Goal: Task Accomplishment & Management: Use online tool/utility

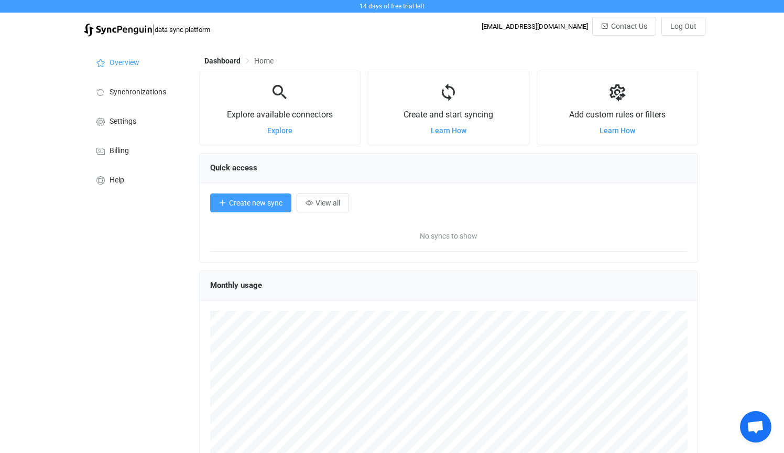
click at [264, 203] on span "Create new sync" at bounding box center [255, 203] width 53 height 8
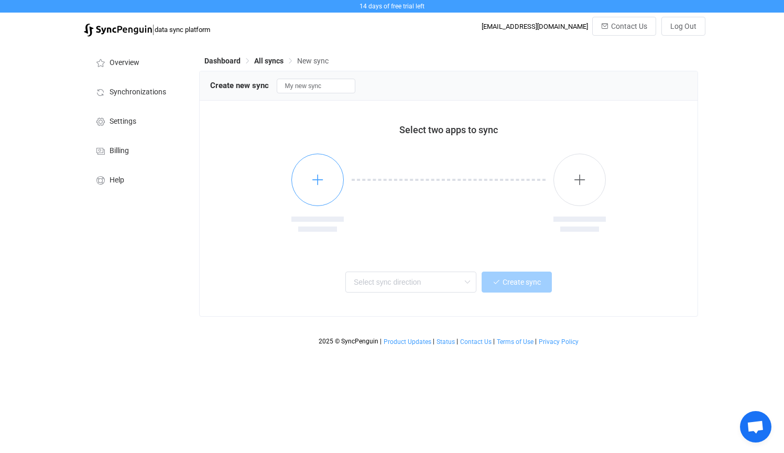
click at [330, 182] on button "button" at bounding box center [317, 180] width 52 height 52
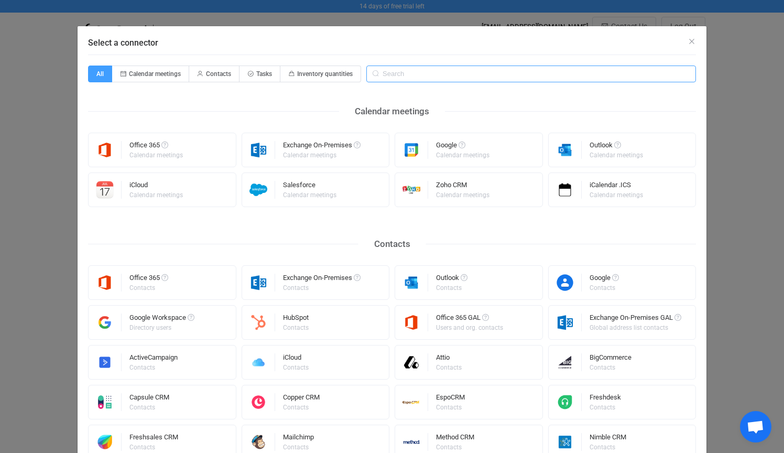
click at [397, 71] on input "Select a connector" at bounding box center [531, 74] width 330 height 17
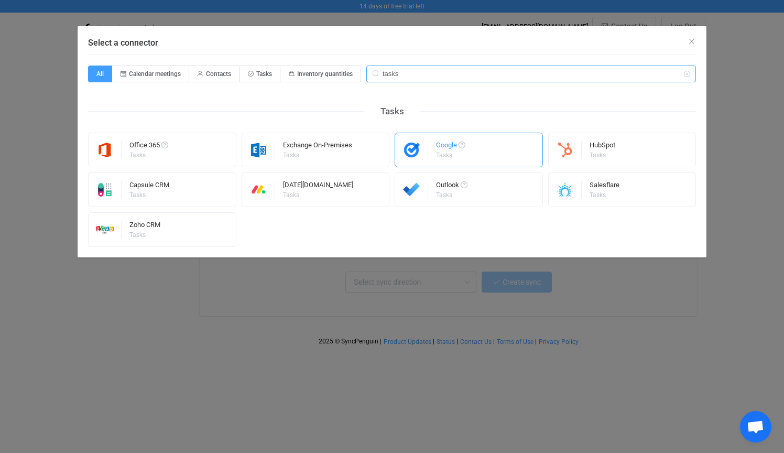
type input "tasks"
click at [491, 150] on div "Google Tasks" at bounding box center [469, 150] width 148 height 35
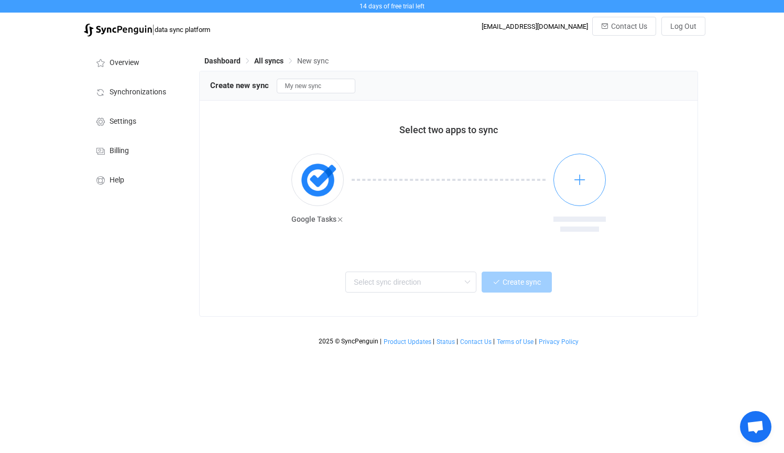
click at [585, 187] on button "button" at bounding box center [580, 180] width 52 height 52
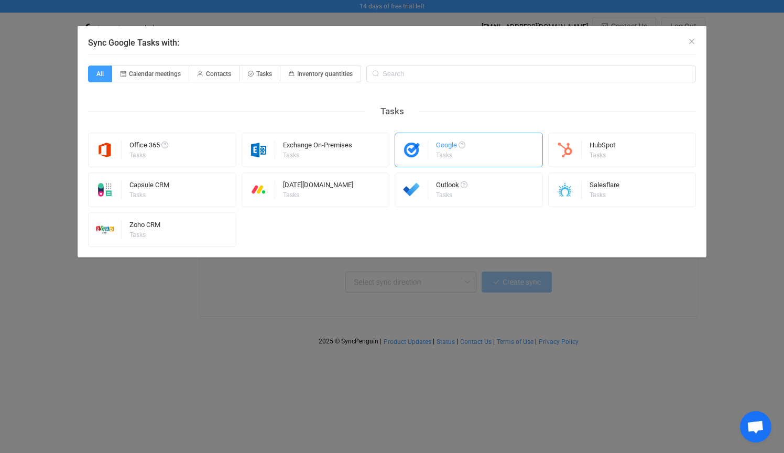
click at [492, 147] on div "Google Tasks" at bounding box center [469, 150] width 148 height 35
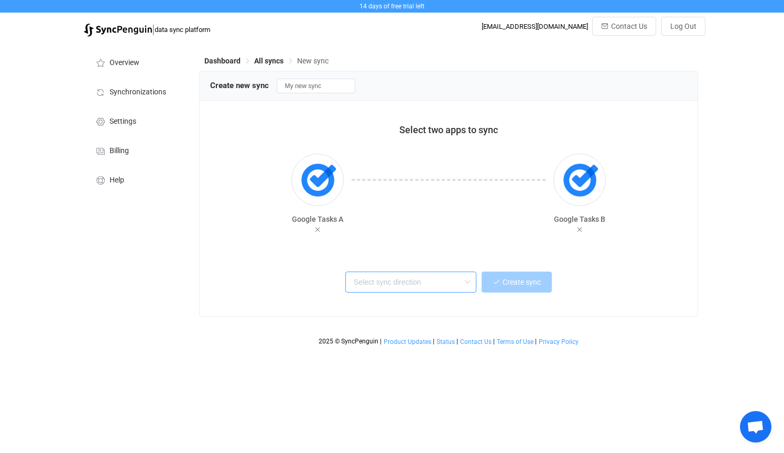
click at [410, 279] on input "text" at bounding box center [410, 282] width 131 height 21
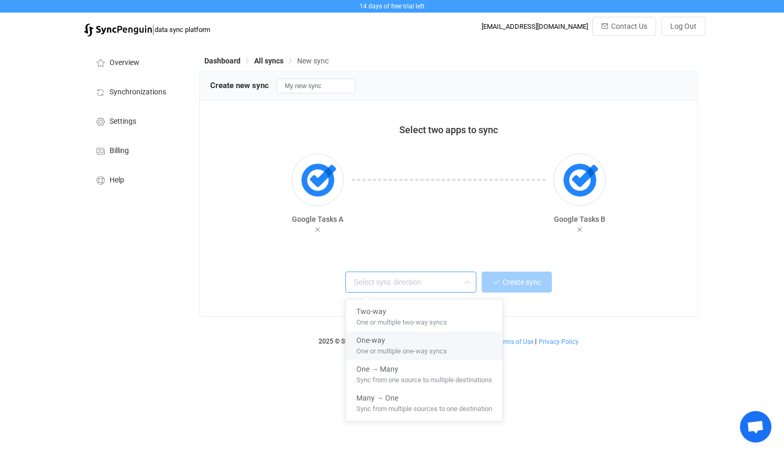
click at [473, 344] on div "One-way" at bounding box center [424, 338] width 136 height 14
type input "One-way"
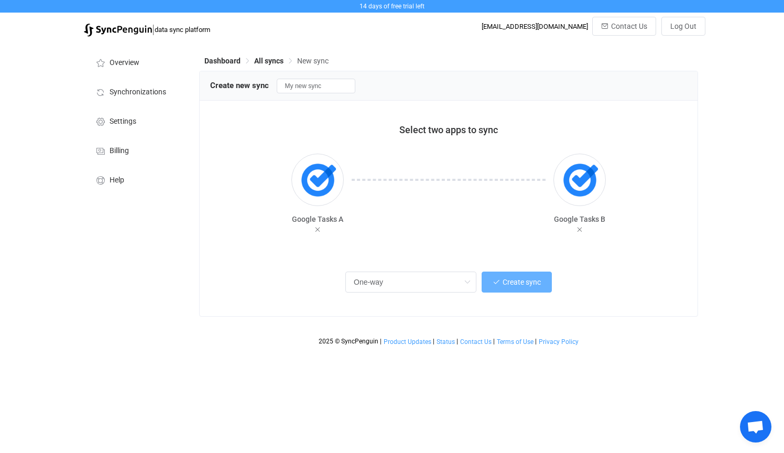
click at [532, 285] on span "Create sync" at bounding box center [522, 282] width 38 height 8
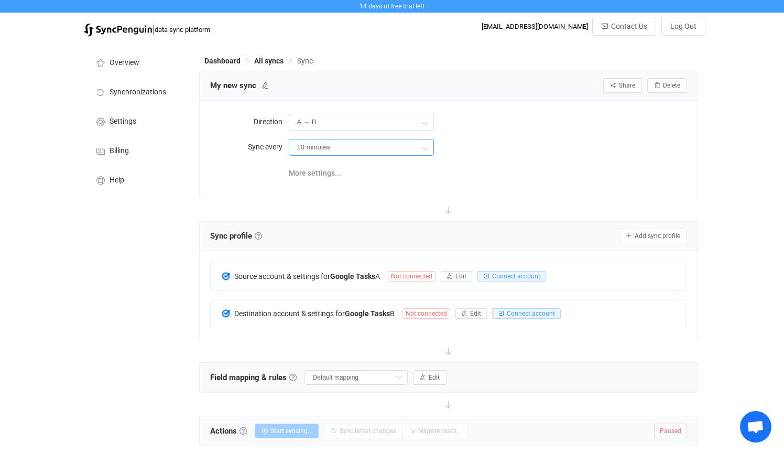
click at [348, 150] on input "10 minutes" at bounding box center [361, 147] width 145 height 17
click at [486, 170] on div "More settings..." at bounding box center [488, 171] width 399 height 21
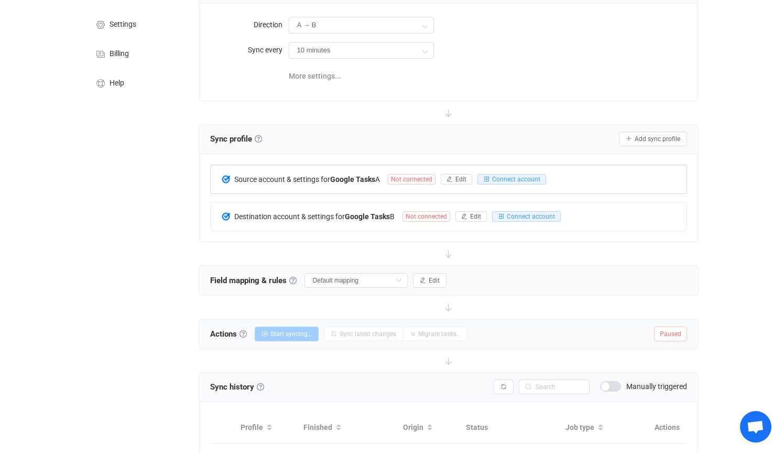
scroll to position [100, 0]
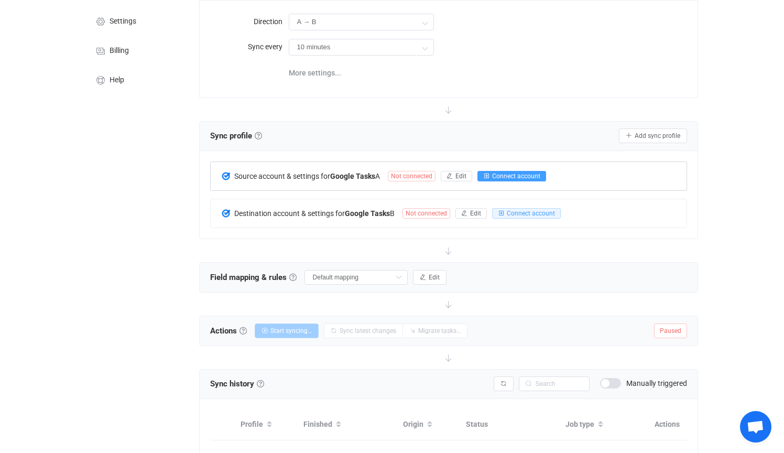
click at [510, 176] on span "Connect account" at bounding box center [516, 175] width 48 height 7
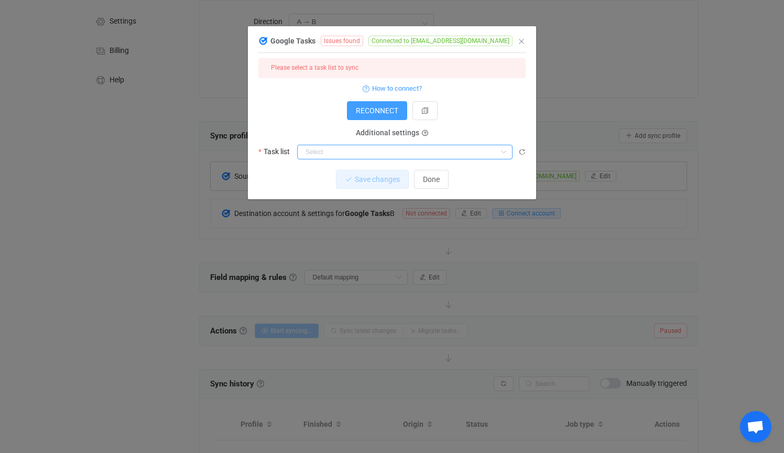
click at [375, 148] on input "dialog" at bounding box center [404, 152] width 215 height 15
click at [361, 181] on li "My Tasks" at bounding box center [405, 178] width 214 height 18
type input "My Tasks"
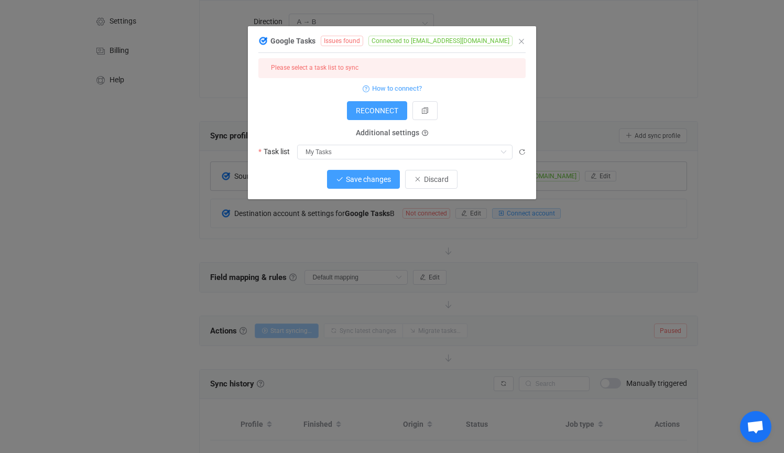
click at [379, 183] on button "Save changes" at bounding box center [363, 179] width 73 height 19
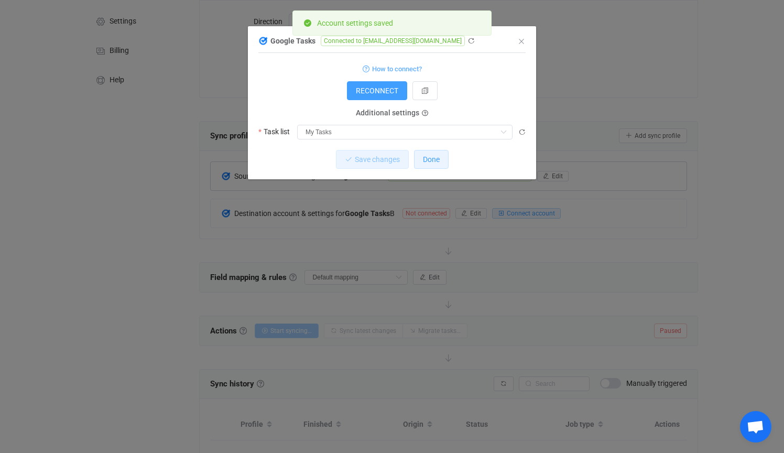
click at [432, 158] on span "Done" at bounding box center [431, 159] width 17 height 8
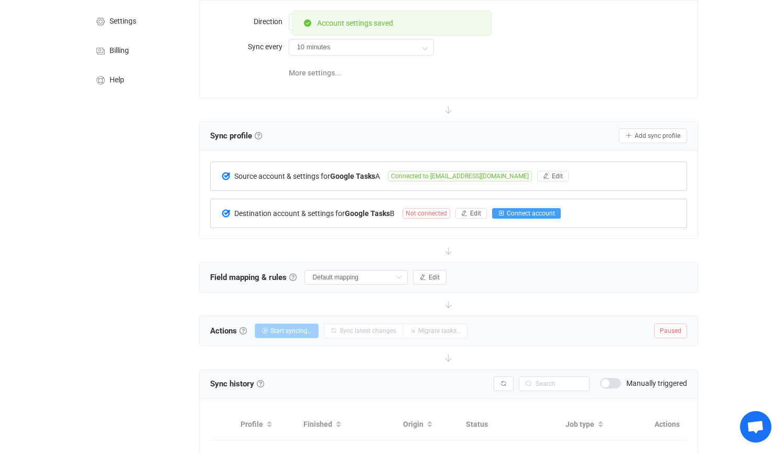
click at [528, 212] on span "Connect account" at bounding box center [531, 213] width 48 height 7
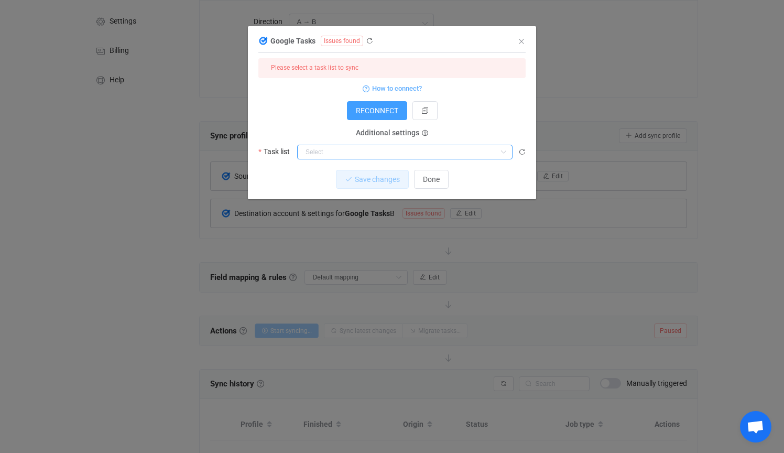
click at [438, 147] on input "dialog" at bounding box center [404, 152] width 215 height 15
click at [471, 148] on input "dialog" at bounding box center [404, 152] width 215 height 15
click at [441, 178] on button "Done" at bounding box center [431, 179] width 35 height 19
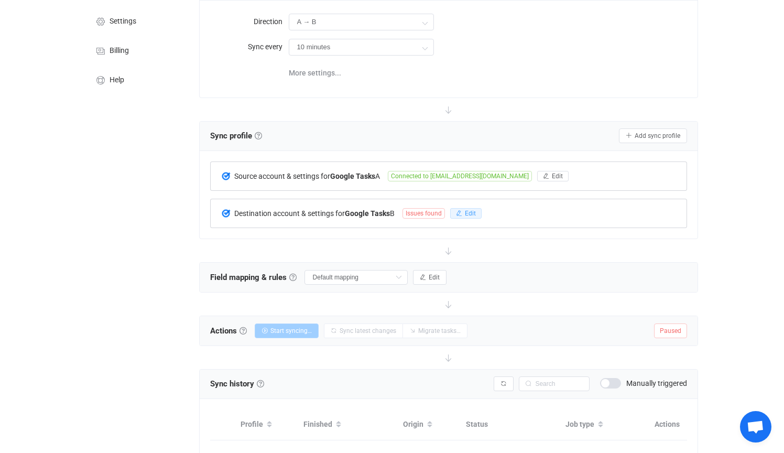
click at [471, 213] on span "Edit" at bounding box center [470, 213] width 11 height 7
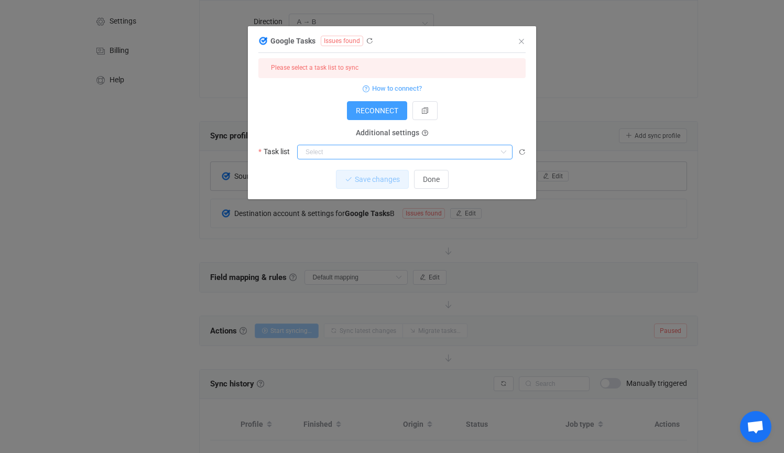
click at [470, 155] on input "dialog" at bounding box center [404, 152] width 215 height 15
click at [451, 178] on p "Nothing found or no access" at bounding box center [405, 175] width 214 height 19
click at [490, 125] on form "Please select a task list to sync How to connect? RECONNECT Additional settings…" at bounding box center [391, 108] width 267 height 101
click at [392, 150] on input "dialog" at bounding box center [404, 152] width 215 height 15
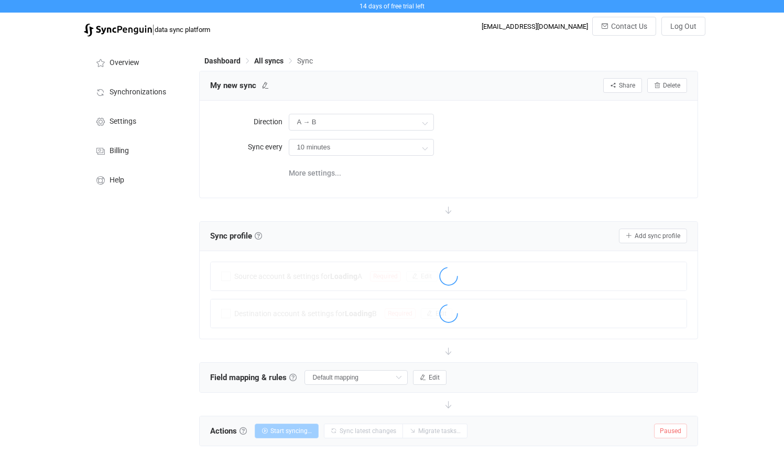
scroll to position [100, 0]
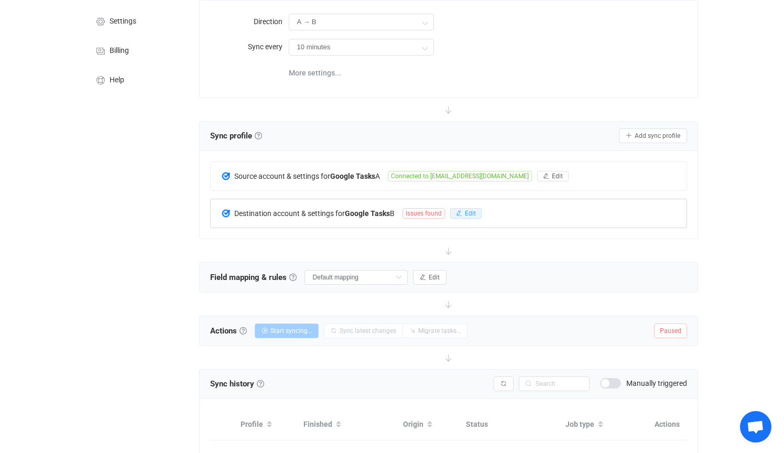
click at [476, 212] on span "Edit" at bounding box center [470, 213] width 11 height 7
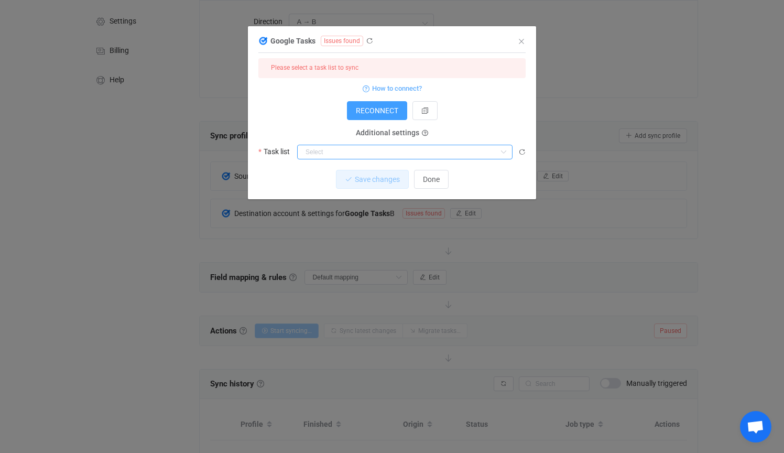
click at [408, 150] on input "dialog" at bounding box center [404, 152] width 215 height 15
click at [399, 174] on p "Nothing found or no access" at bounding box center [405, 175] width 214 height 19
click at [499, 121] on form "Please select a task list to sync How to connect? RECONNECT Additional settings…" at bounding box center [391, 108] width 267 height 101
click at [401, 154] on input "dialog" at bounding box center [404, 152] width 215 height 15
click at [405, 154] on input "dialog" at bounding box center [404, 152] width 215 height 15
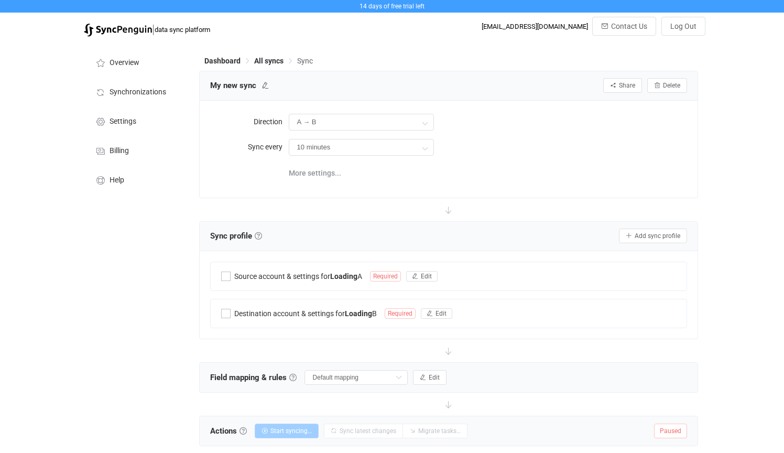
scroll to position [100, 0]
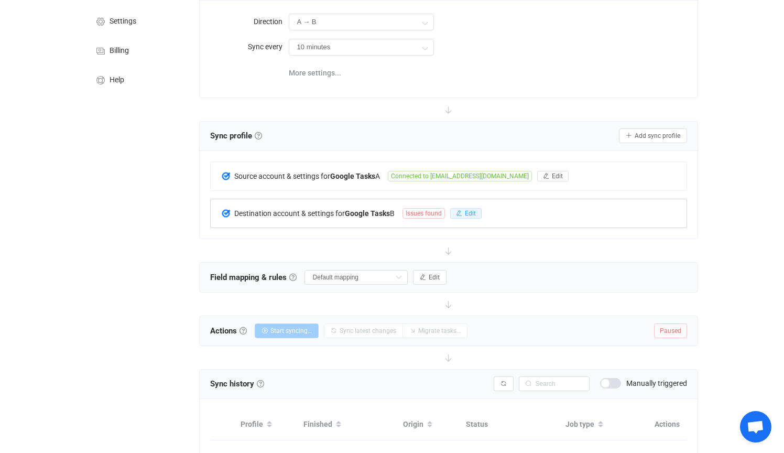
click at [472, 210] on span "Edit" at bounding box center [470, 213] width 11 height 7
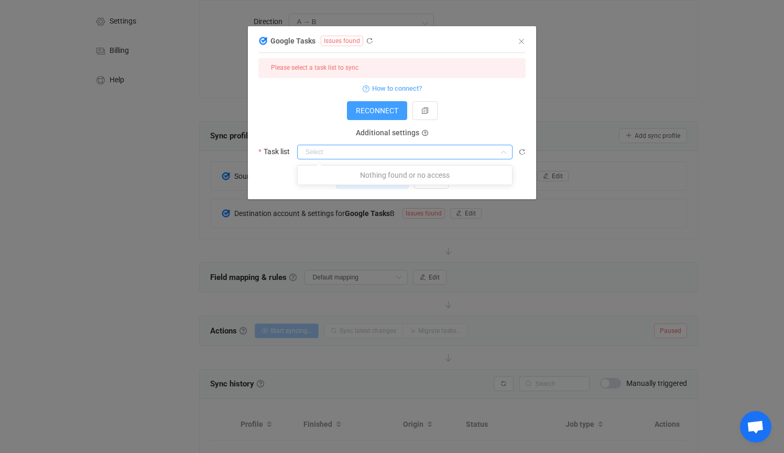
click at [448, 146] on input "dialog" at bounding box center [404, 152] width 215 height 15
click at [458, 149] on input "dialog" at bounding box center [404, 152] width 215 height 15
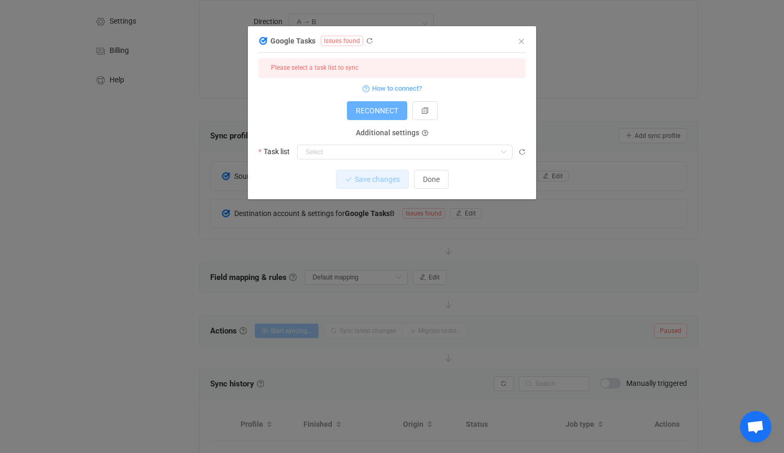
click at [386, 110] on span "RECONNECT" at bounding box center [377, 110] width 42 height 8
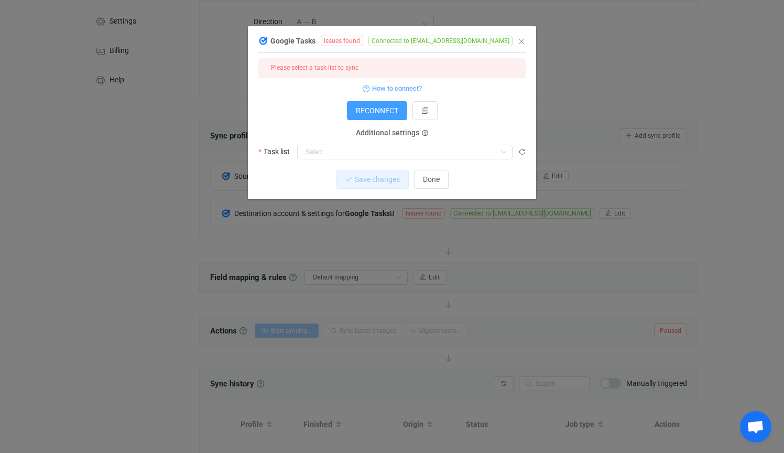
click at [386, 159] on div "1 { { "accessToken": "***", "refreshToken": "***" } Standard output: Output sav…" at bounding box center [391, 110] width 267 height 104
click at [400, 151] on input "dialog" at bounding box center [404, 152] width 215 height 15
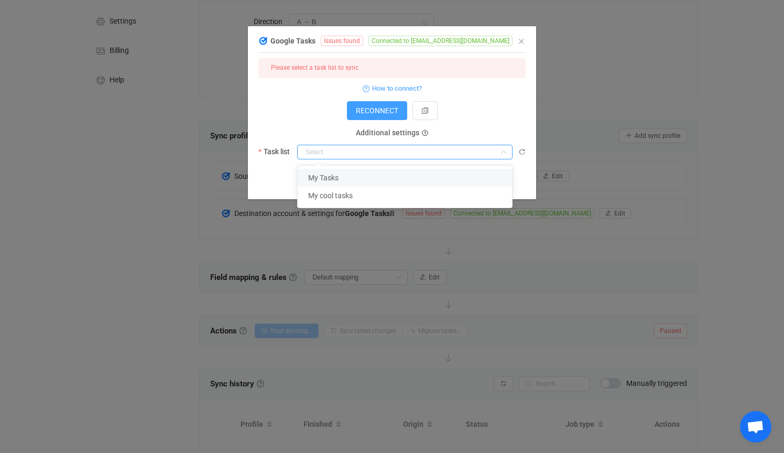
click at [380, 175] on li "My Tasks" at bounding box center [405, 178] width 214 height 18
type input "My Tasks"
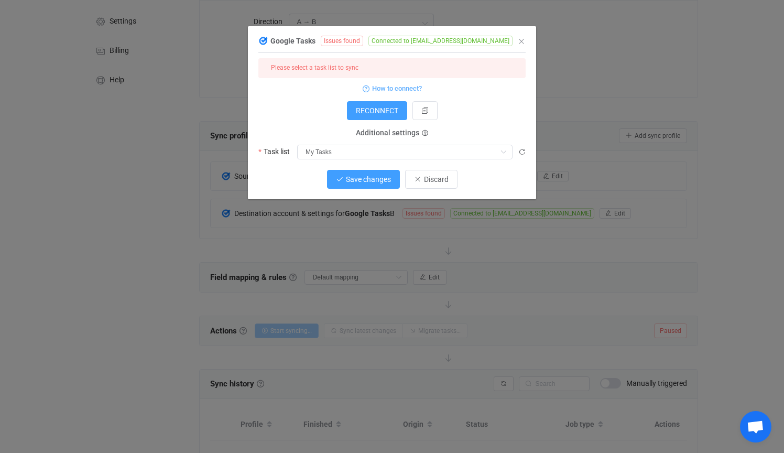
click at [375, 176] on span "Save changes" at bounding box center [368, 179] width 45 height 8
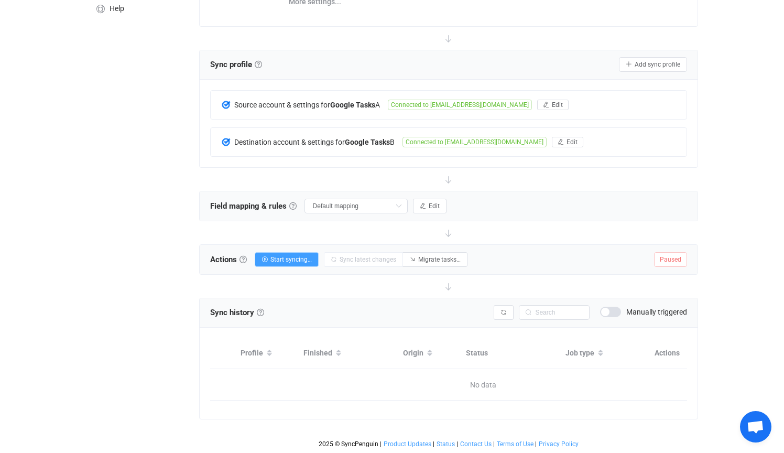
scroll to position [171, 0]
click at [427, 259] on span "Migrate tasks…" at bounding box center [439, 259] width 42 height 7
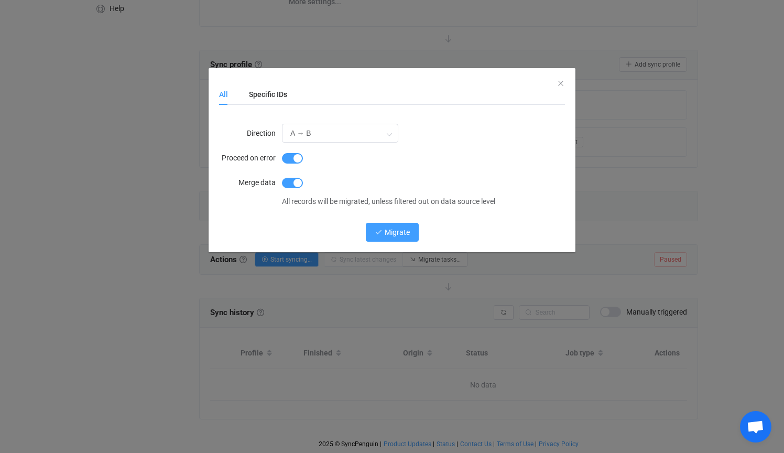
click at [391, 231] on span "Migrate" at bounding box center [397, 232] width 25 height 8
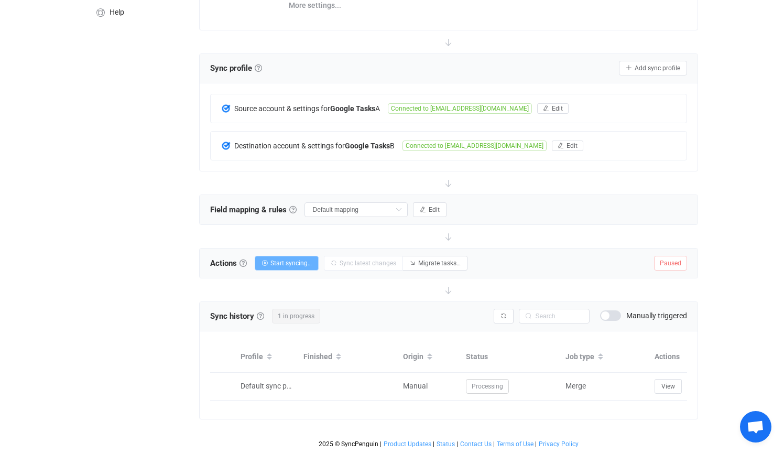
scroll to position [168, 0]
click at [315, 261] on button "Start syncing…" at bounding box center [287, 263] width 64 height 15
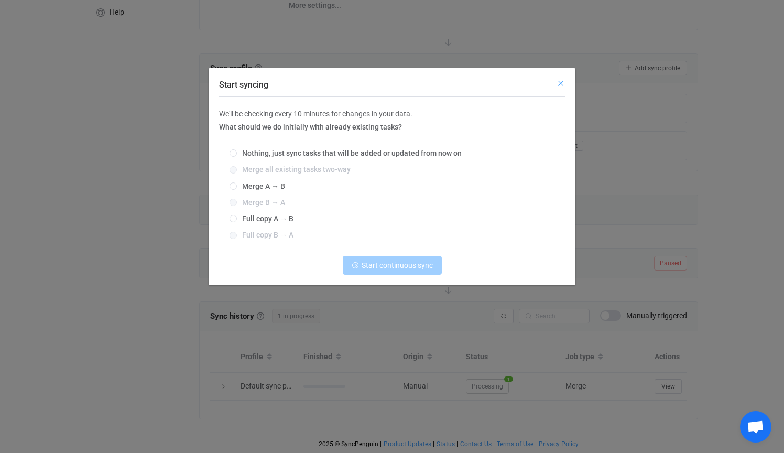
click at [561, 80] on icon "Close" at bounding box center [561, 83] width 8 height 8
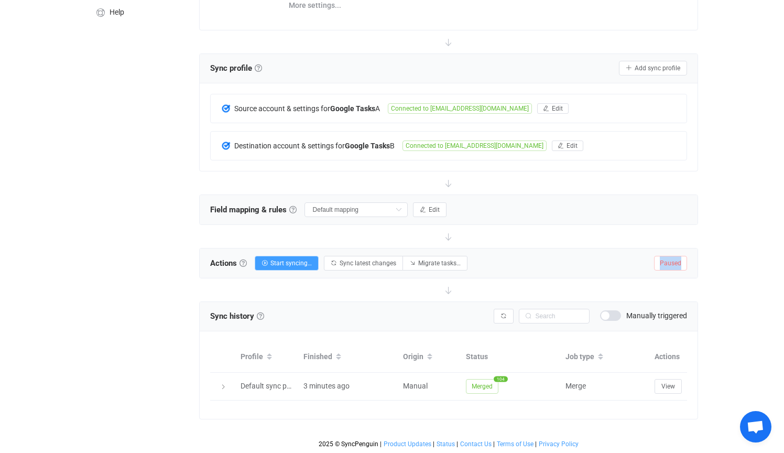
drag, startPoint x: 681, startPoint y: 263, endPoint x: 639, endPoint y: 263, distance: 41.9
click at [639, 263] on div "Actions Actions To start syncing, click the Start syncing button. You'll be pro…" at bounding box center [449, 262] width 499 height 29
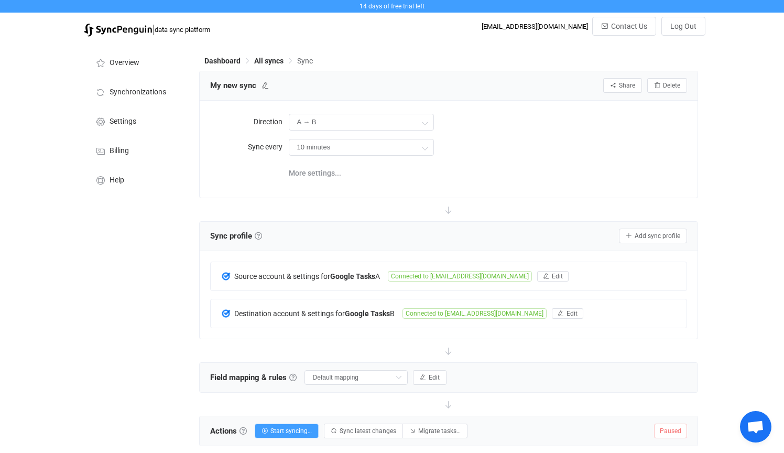
scroll to position [0, 0]
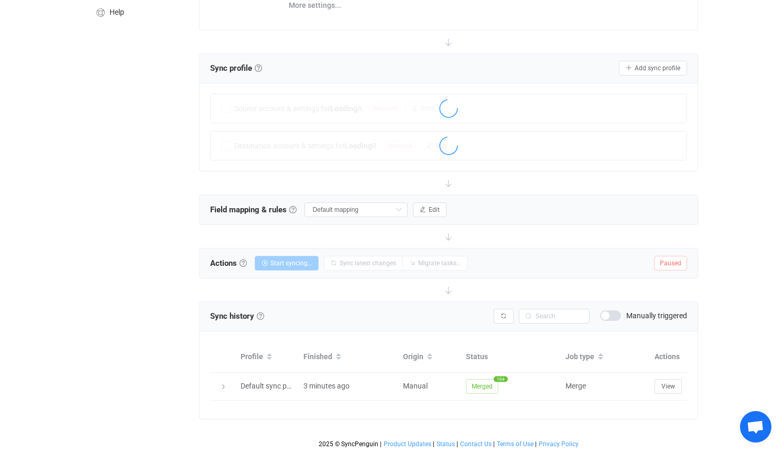
scroll to position [168, 0]
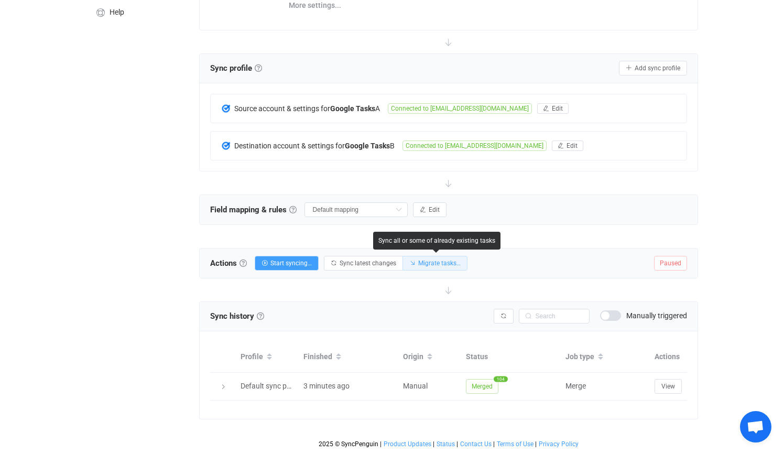
click at [450, 261] on span "Migrate tasks…" at bounding box center [439, 262] width 42 height 7
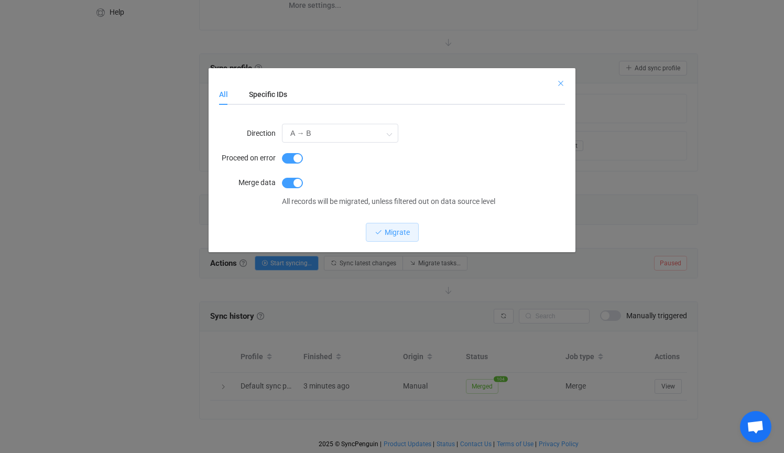
click at [562, 80] on icon "Close" at bounding box center [561, 83] width 8 height 8
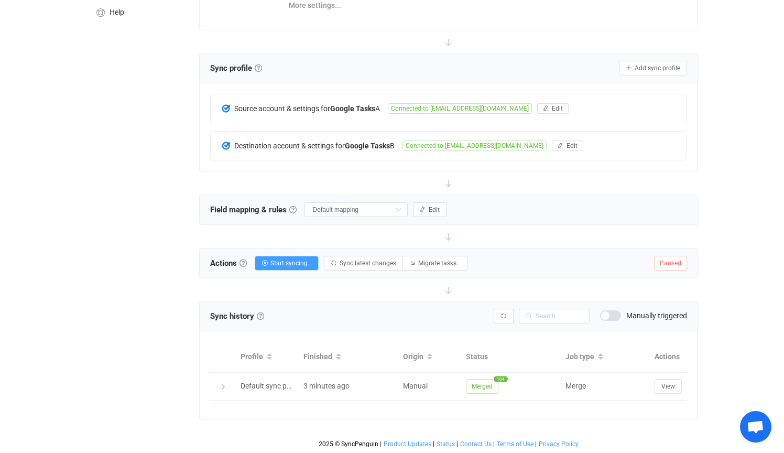
click at [613, 315] on span at bounding box center [610, 315] width 21 height 10
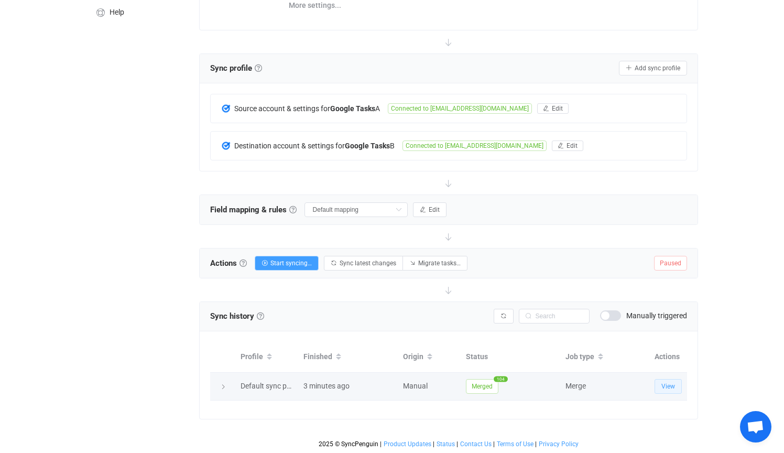
click at [672, 387] on span "View" at bounding box center [669, 386] width 14 height 7
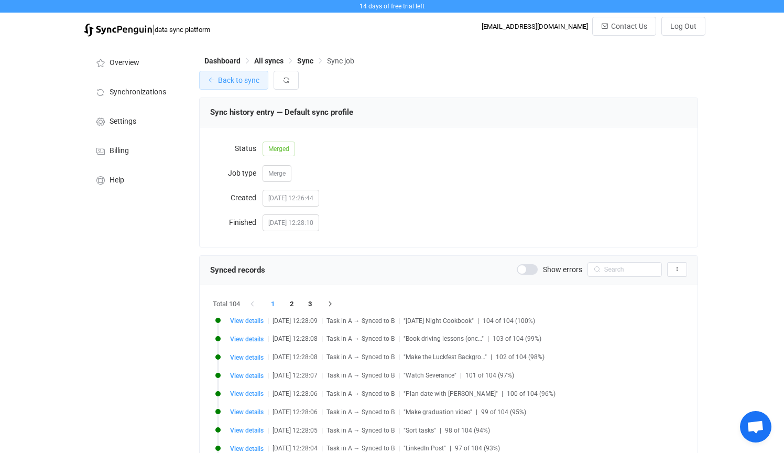
click at [239, 78] on span "Back to sync" at bounding box center [238, 80] width 41 height 8
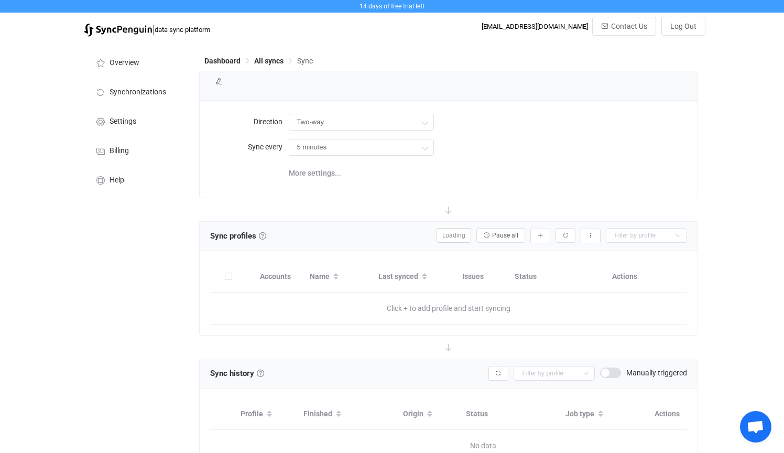
type input "A → B"
type input "10 minutes"
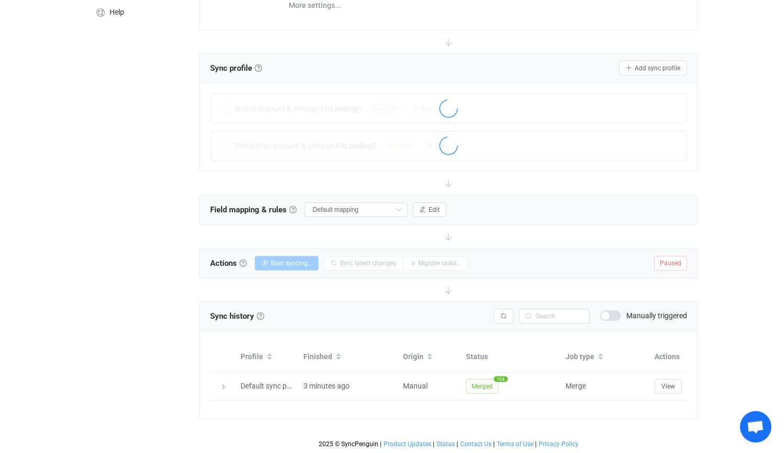
scroll to position [168, 0]
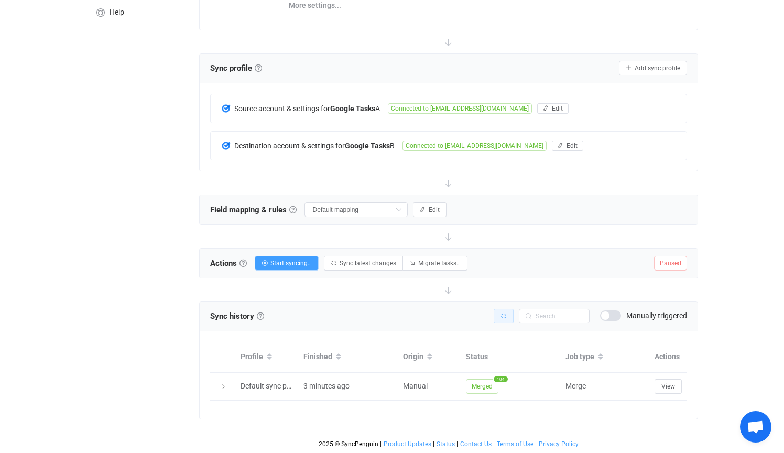
click at [501, 315] on icon "button" at bounding box center [504, 316] width 6 height 6
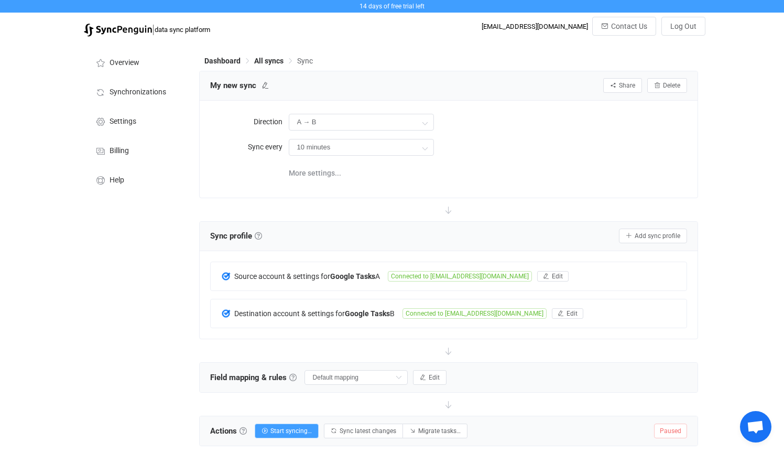
scroll to position [0, 0]
